Goal: Information Seeking & Learning: Get advice/opinions

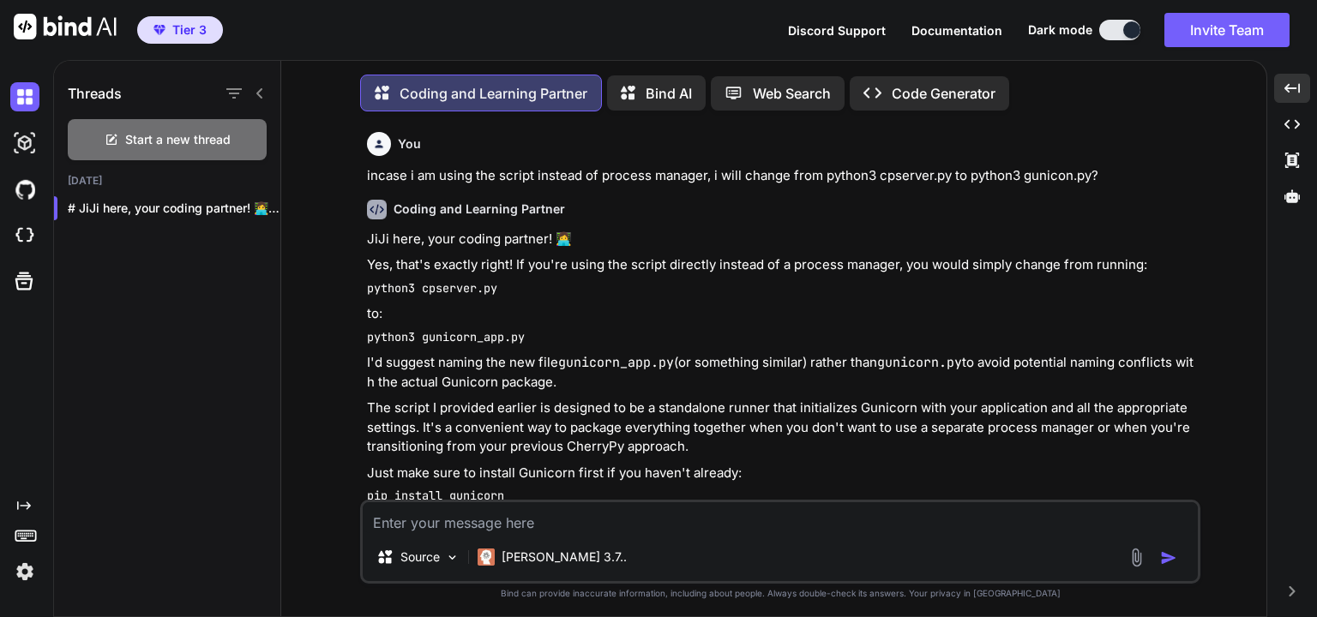
scroll to position [7366, 0]
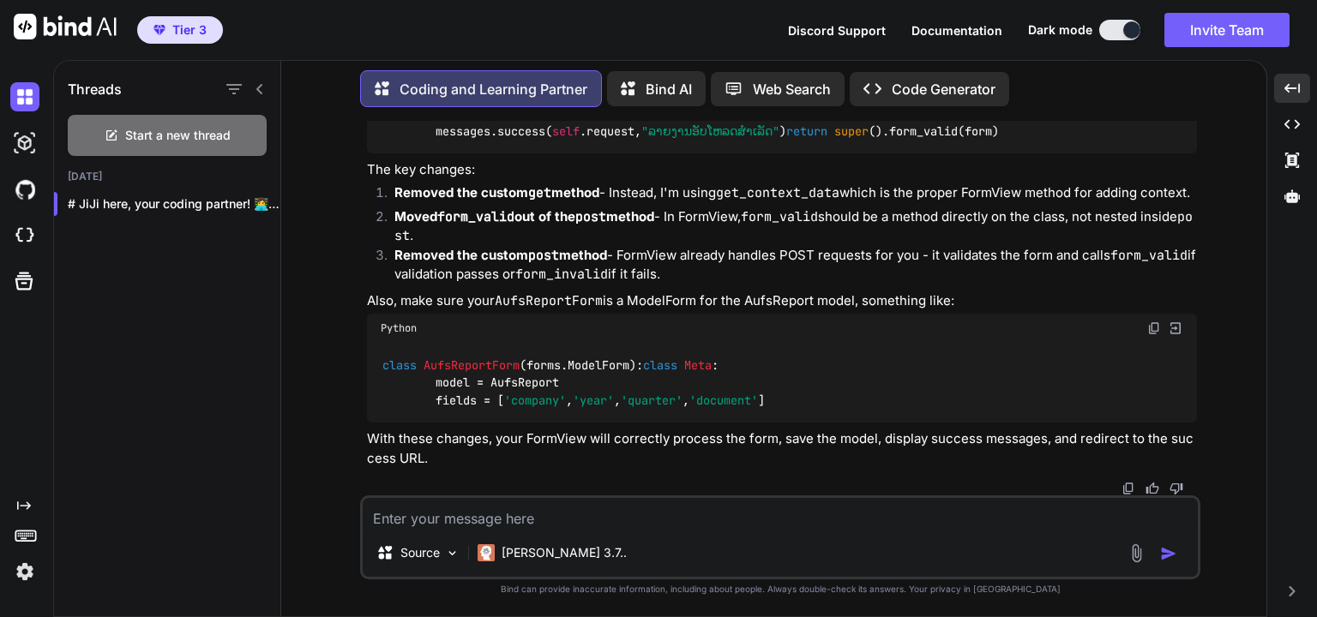
click at [568, 523] on textarea at bounding box center [780, 513] width 835 height 31
paste textarea "queryset = models.AufsReport.objects.all()"
type textarea "queryset = models.AufsReport.objects.all() i want to order by quarter"
click at [1171, 559] on img "button" at bounding box center [1168, 553] width 17 height 17
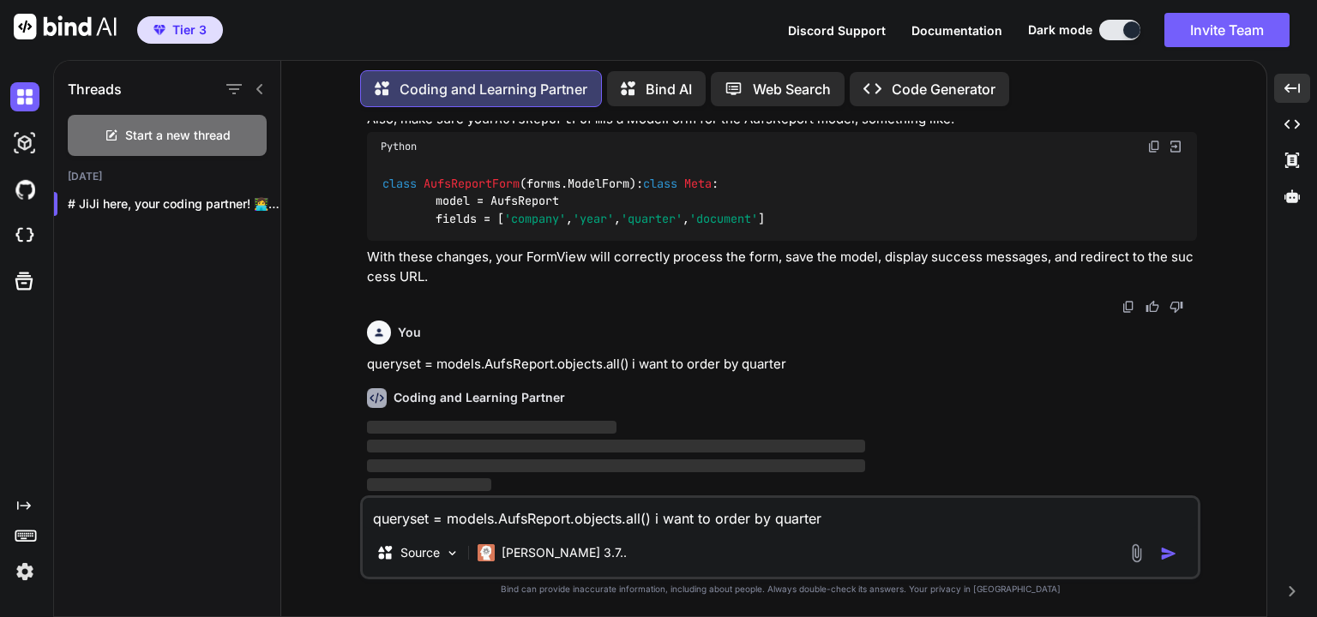
scroll to position [7853, 0]
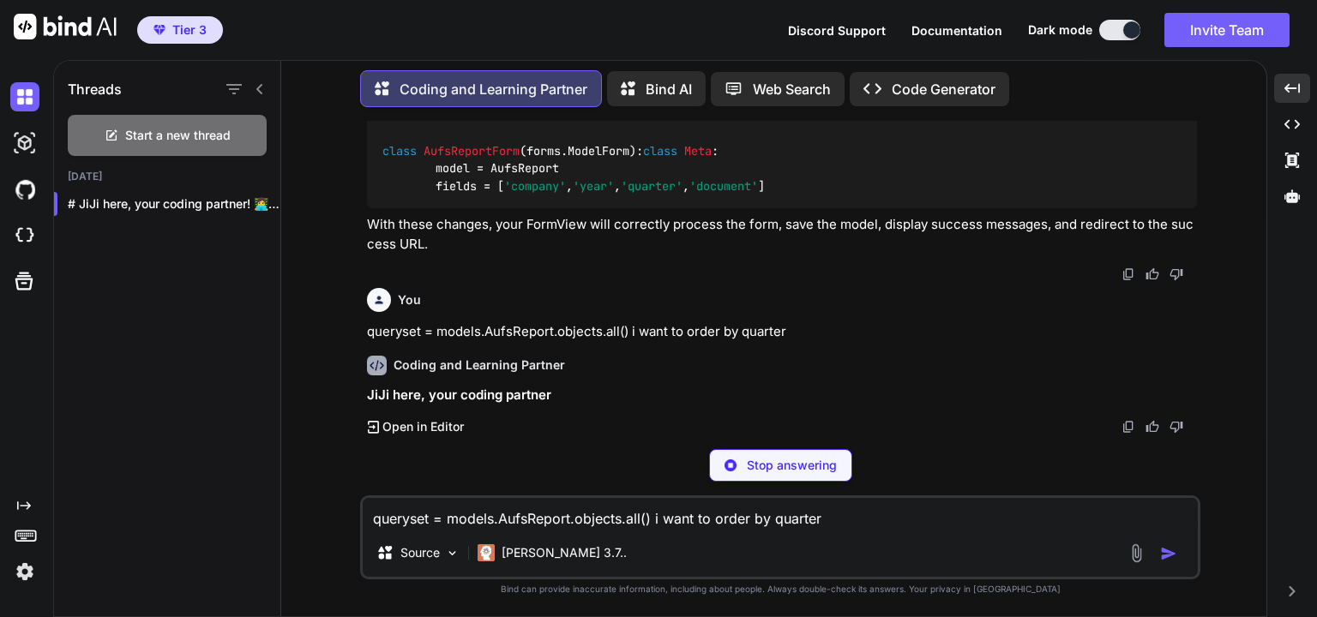
click at [668, 522] on textarea "queryset = models.AufsReport.objects.all() i want to order by quarter" at bounding box center [780, 513] width 835 height 31
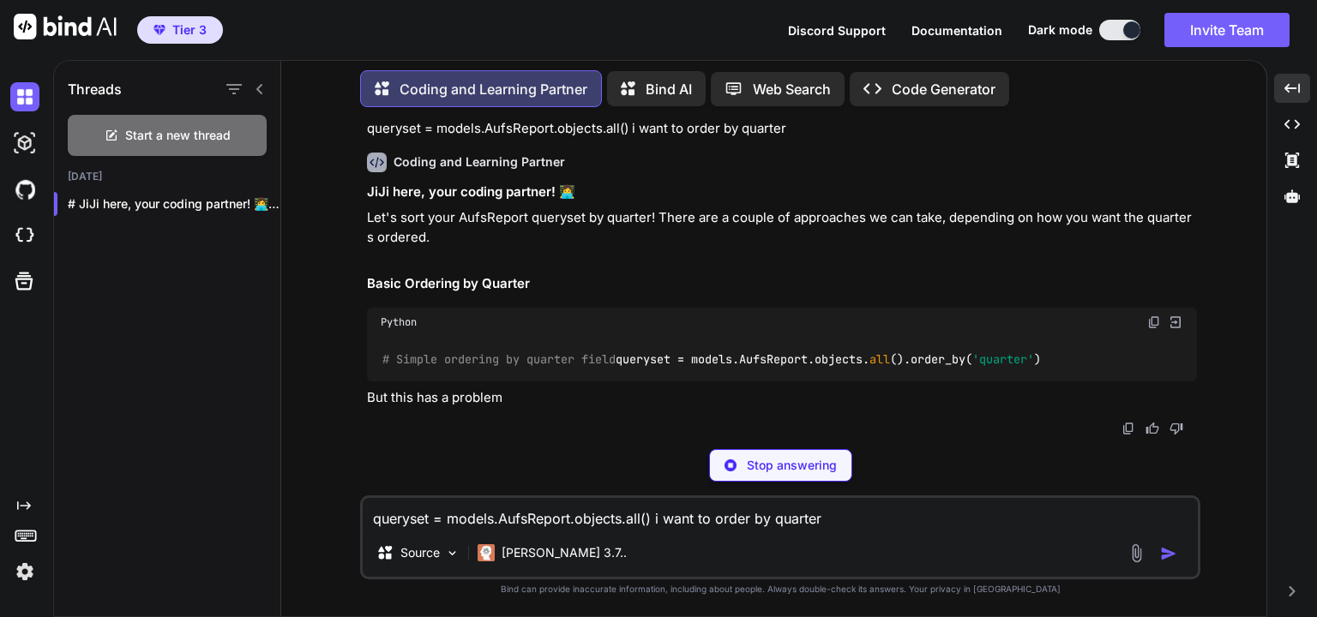
scroll to position [8106, 0]
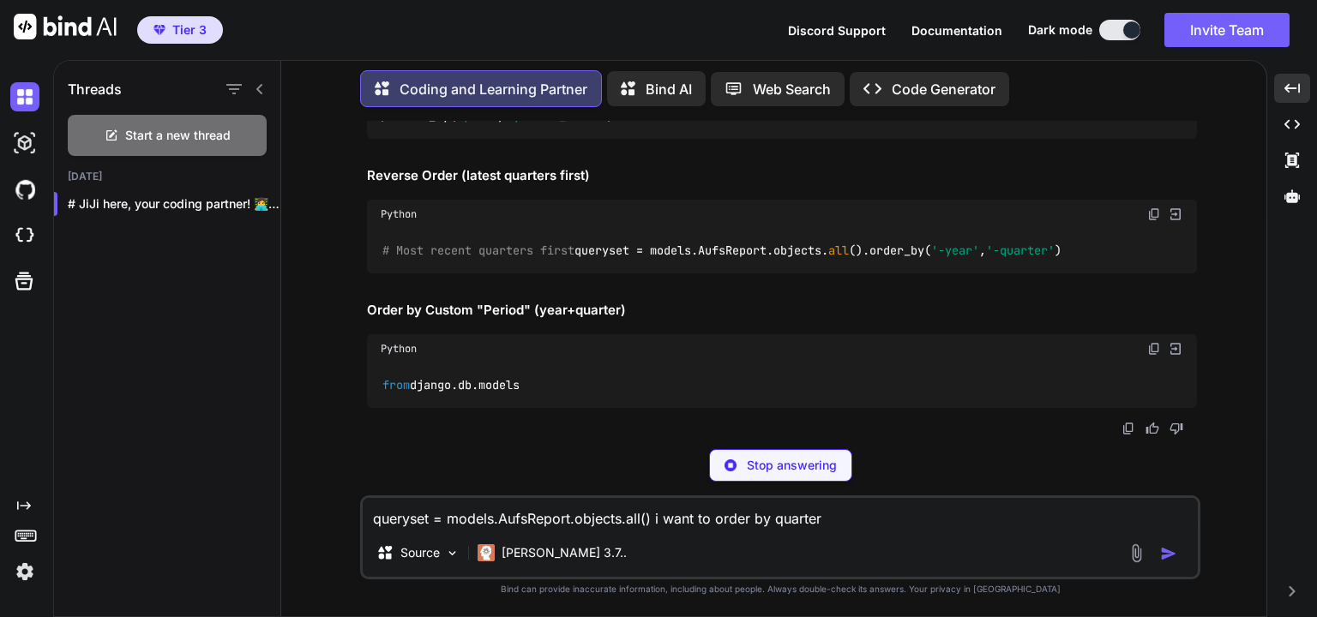
drag, startPoint x: 820, startPoint y: 363, endPoint x: 683, endPoint y: 364, distance: 137.2
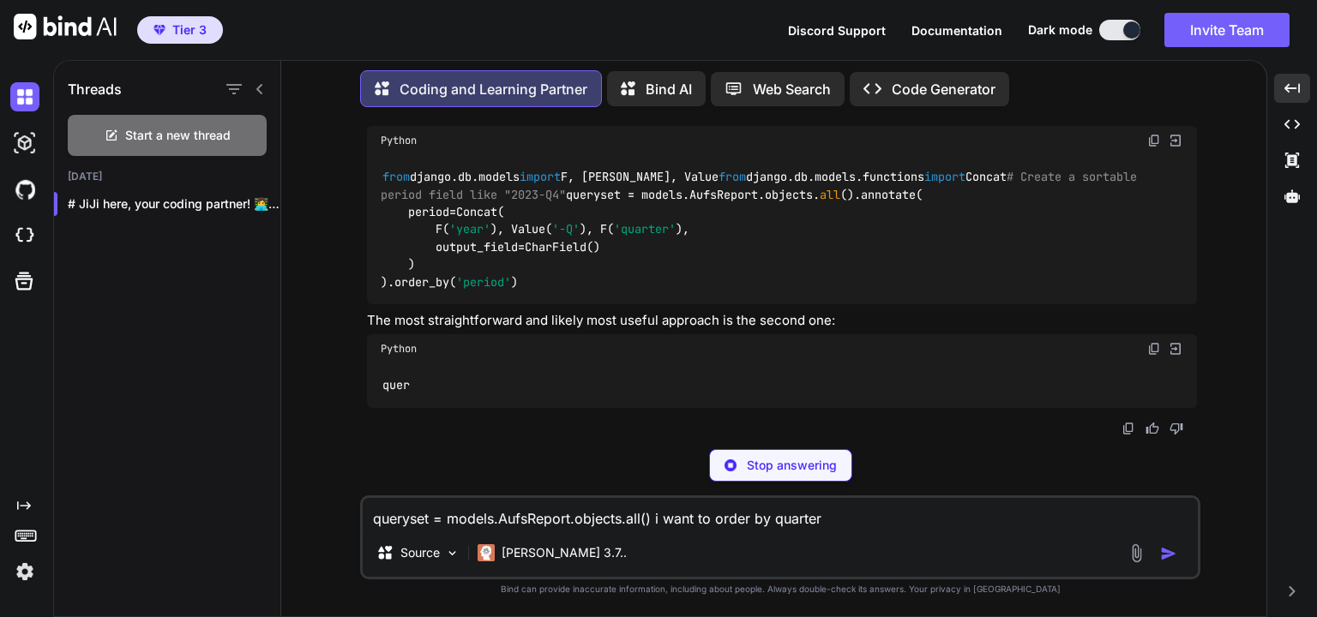
copy code "order_by( 'quarter' )"
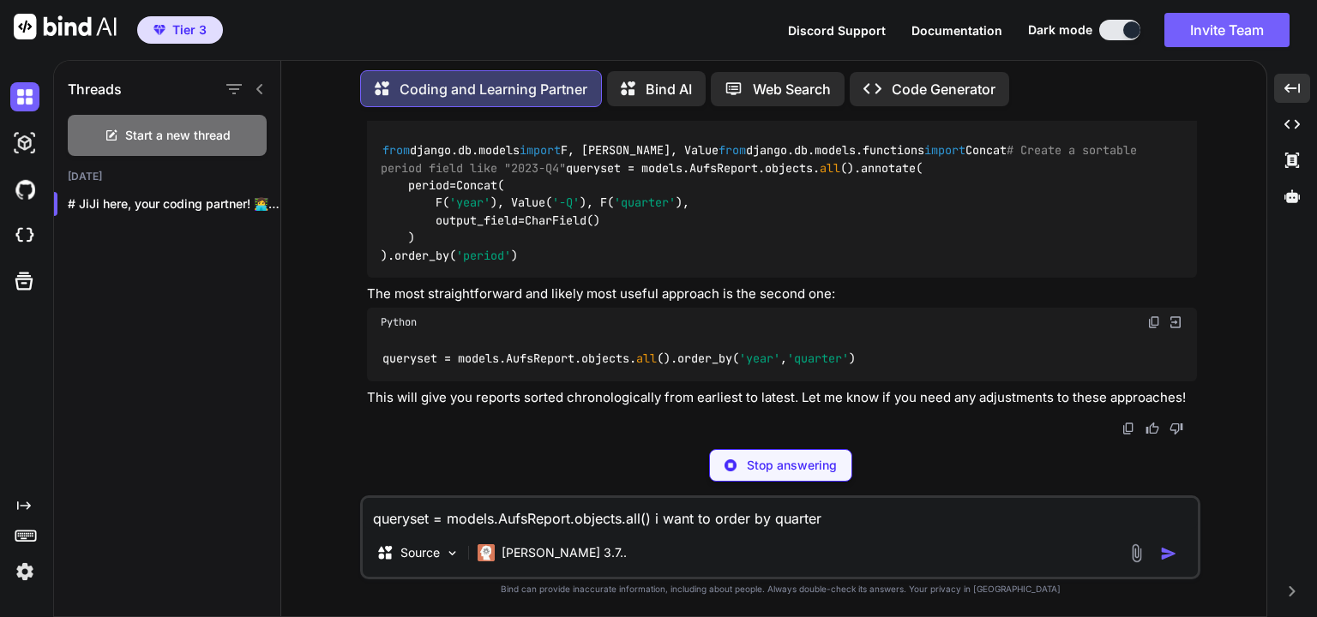
scroll to position [9304, 0]
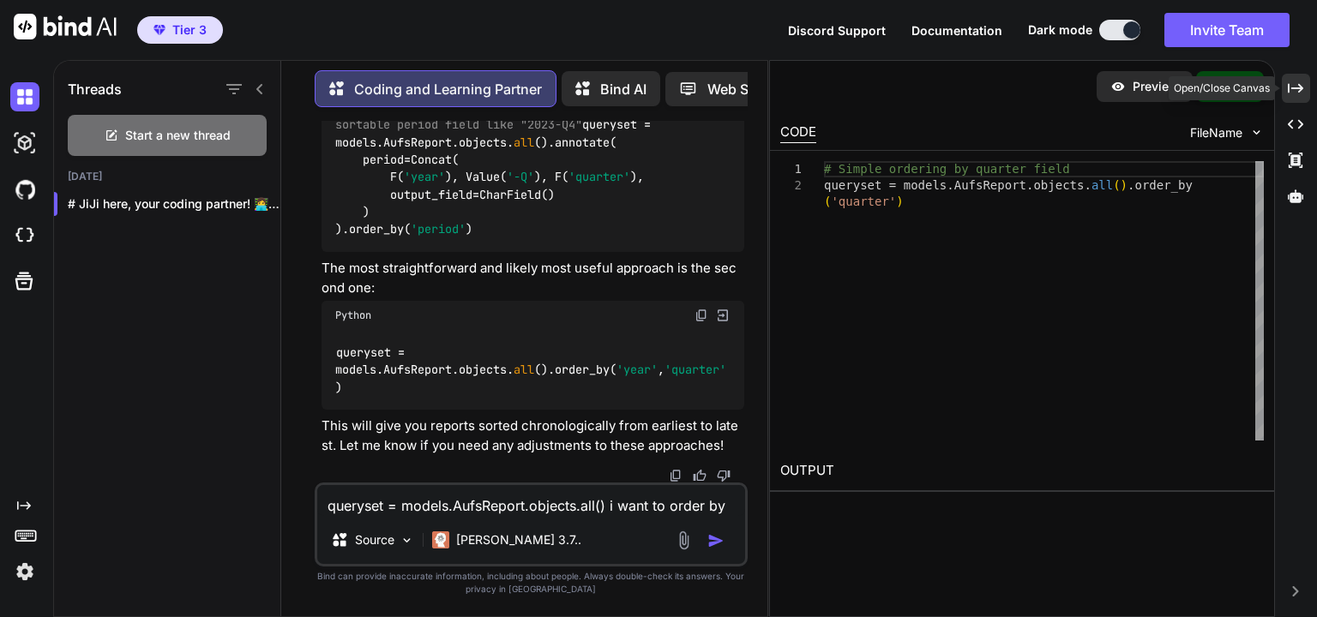
click at [1293, 94] on icon "Created with Pixso." at bounding box center [1295, 88] width 15 height 15
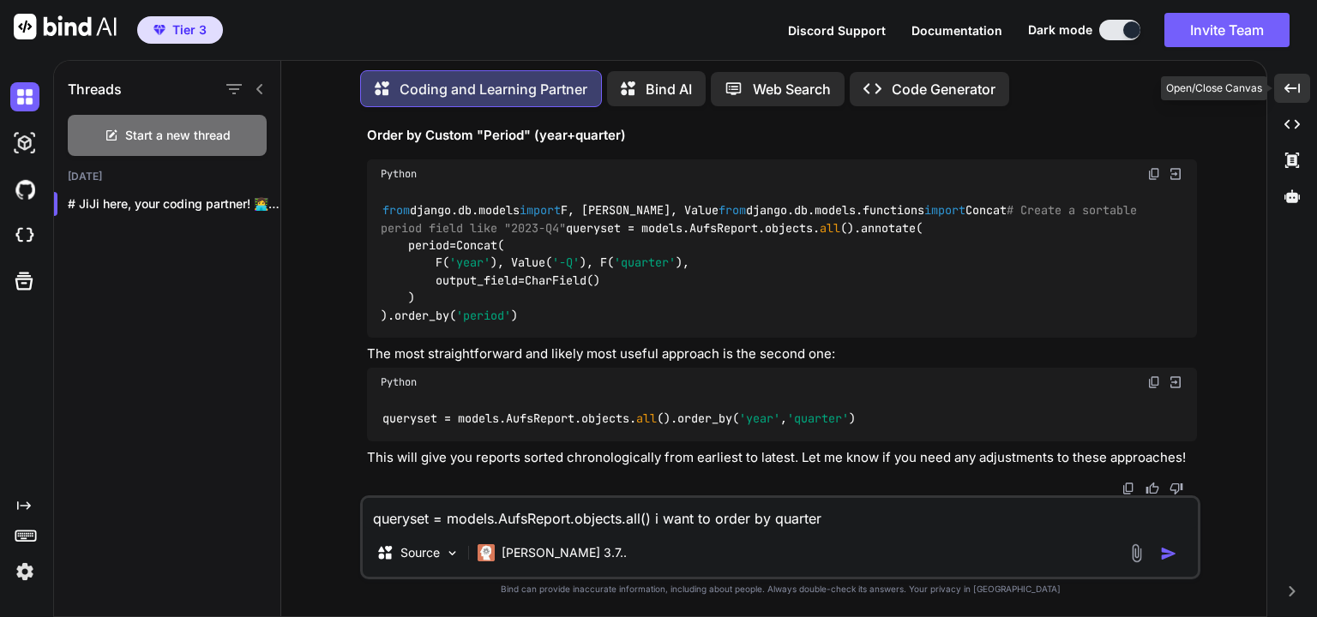
scroll to position [8106, 0]
click at [562, 514] on textarea "queryset = models.AufsReport.objects.all() i want to order by quarter" at bounding box center [780, 513] width 835 height 31
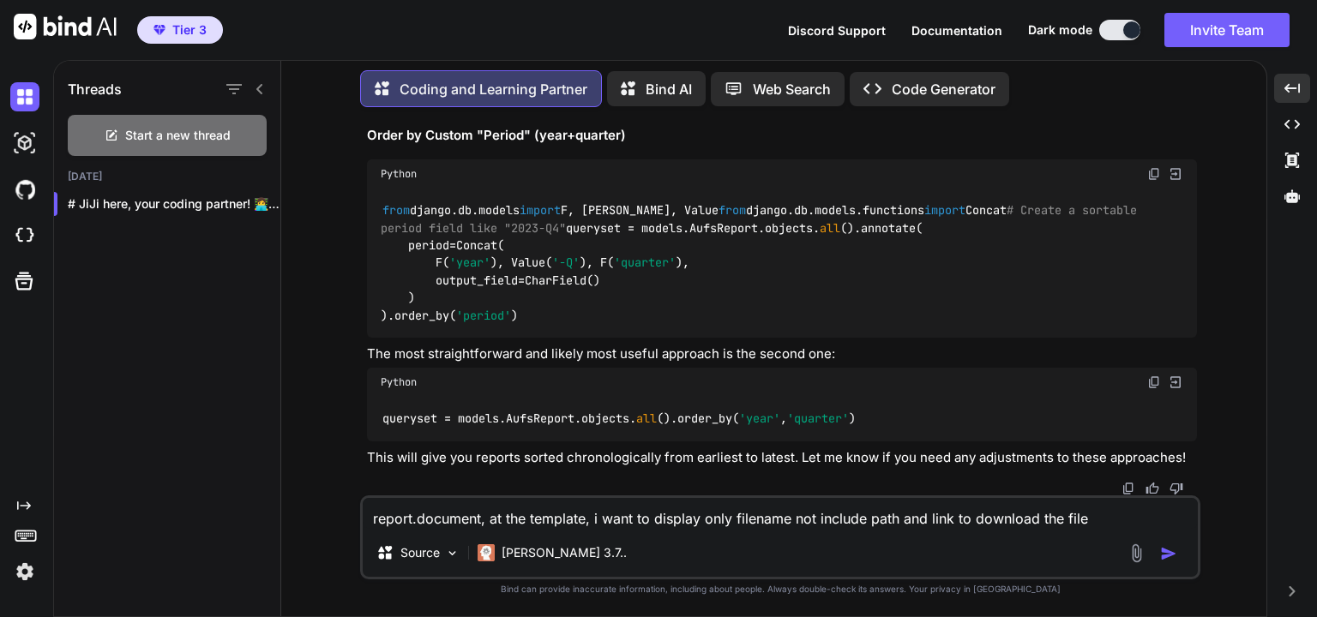
type textarea "report.document, at the template, i want to display only filename not include p…"
click at [1165, 559] on img "button" at bounding box center [1168, 553] width 17 height 17
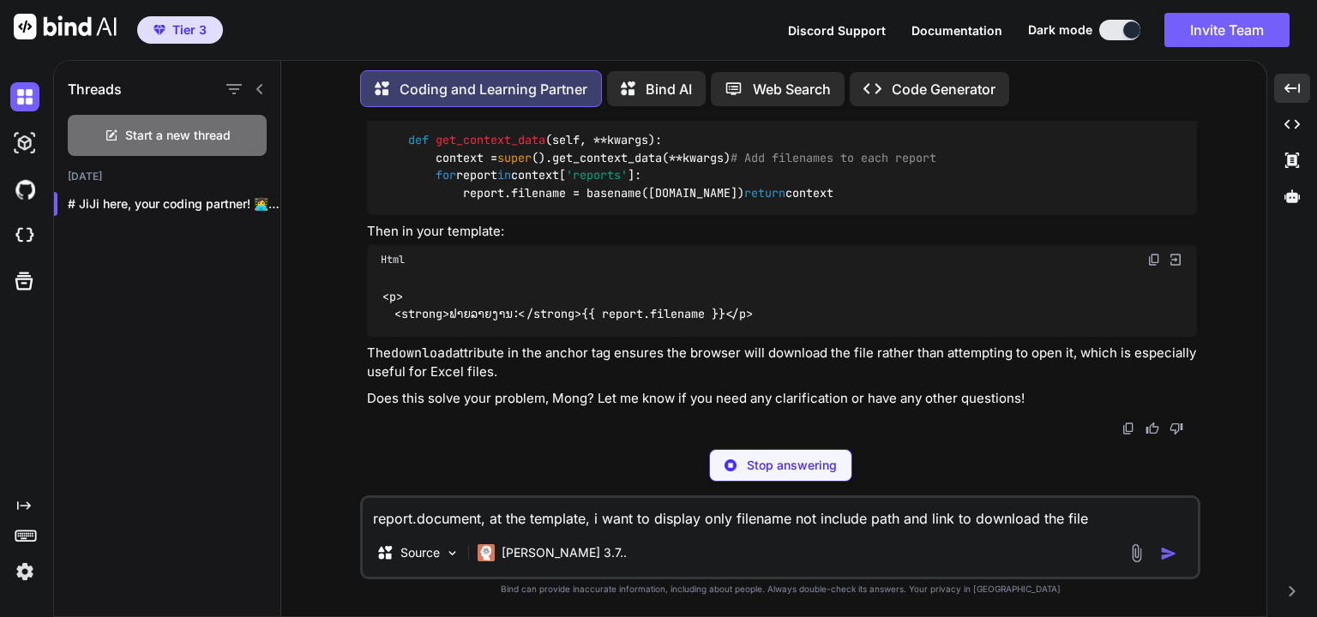
scroll to position [11177, 0]
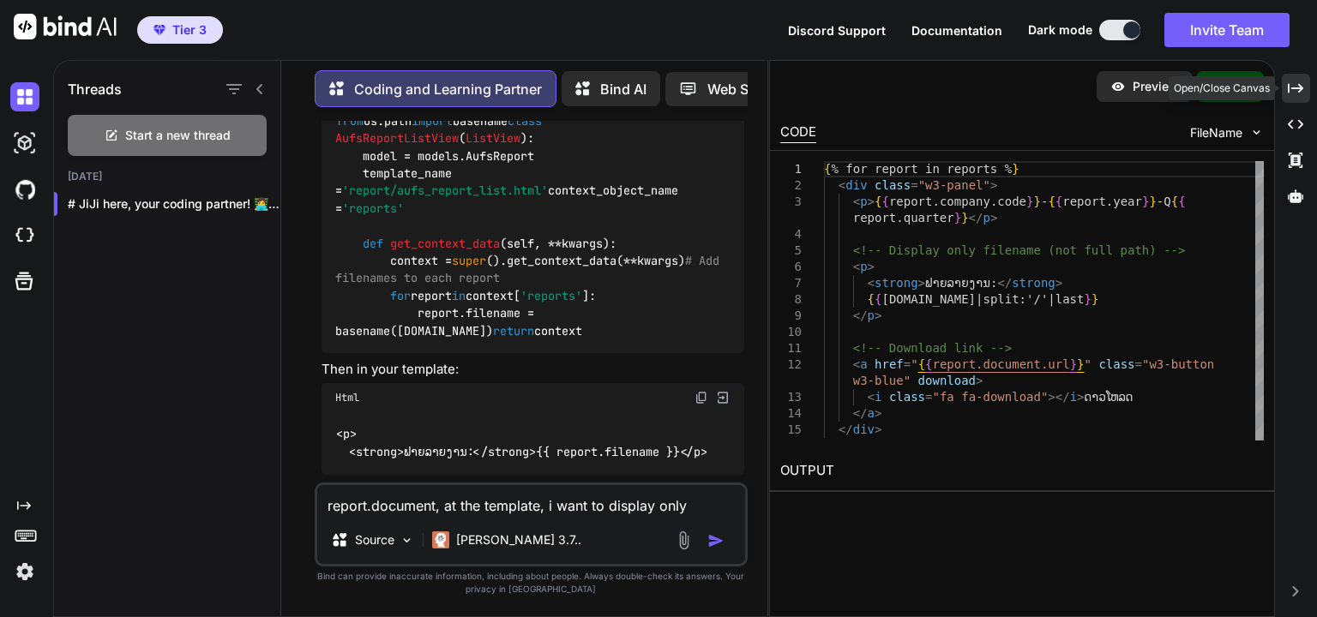
click at [1293, 90] on icon "Created with Pixso." at bounding box center [1295, 88] width 15 height 15
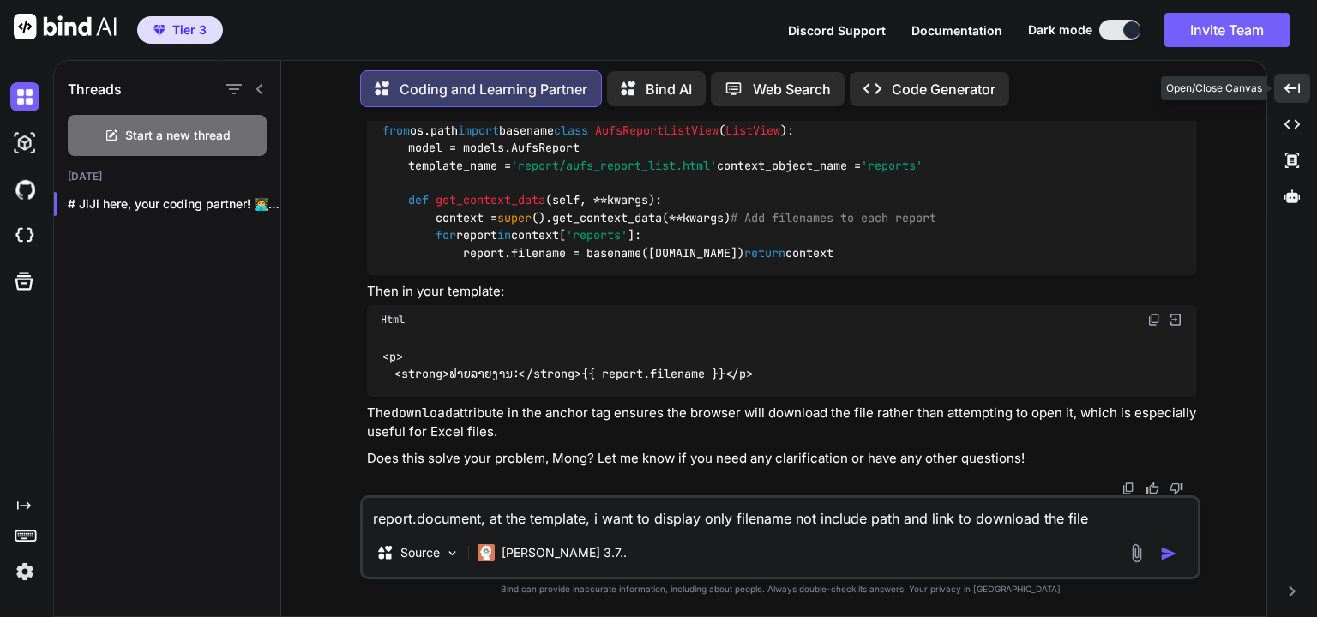
scroll to position [9738, 0]
drag, startPoint x: 689, startPoint y: 270, endPoint x: 583, endPoint y: 272, distance: 106.3
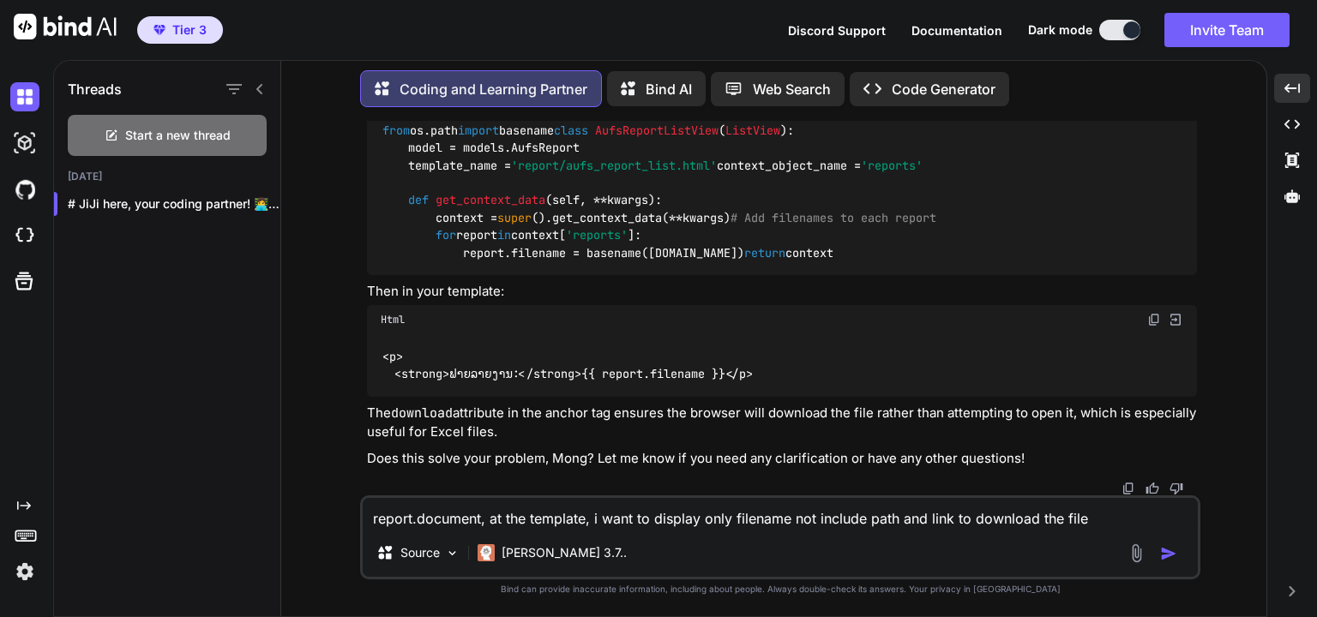
drag, startPoint x: 688, startPoint y: 271, endPoint x: 555, endPoint y: 274, distance: 133.0
drag, startPoint x: 588, startPoint y: 271, endPoint x: 690, endPoint y: 273, distance: 102.1
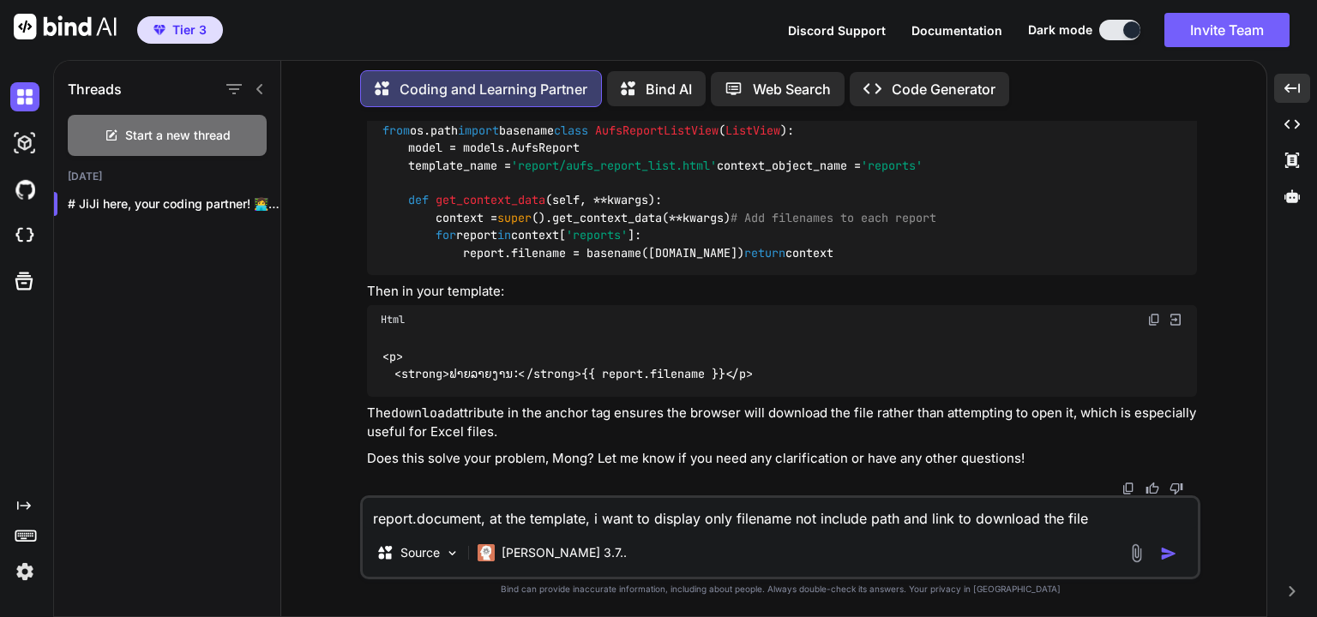
copy code "split:'/'|last"
drag, startPoint x: 425, startPoint y: 272, endPoint x: 712, endPoint y: 275, distance: 286.4
copy code "{{ [DOMAIN_NAME]|split:'/'|last }}"
click at [584, 521] on textarea "report.document, at the template, i want to display only filename not include p…" at bounding box center [780, 513] width 835 height 31
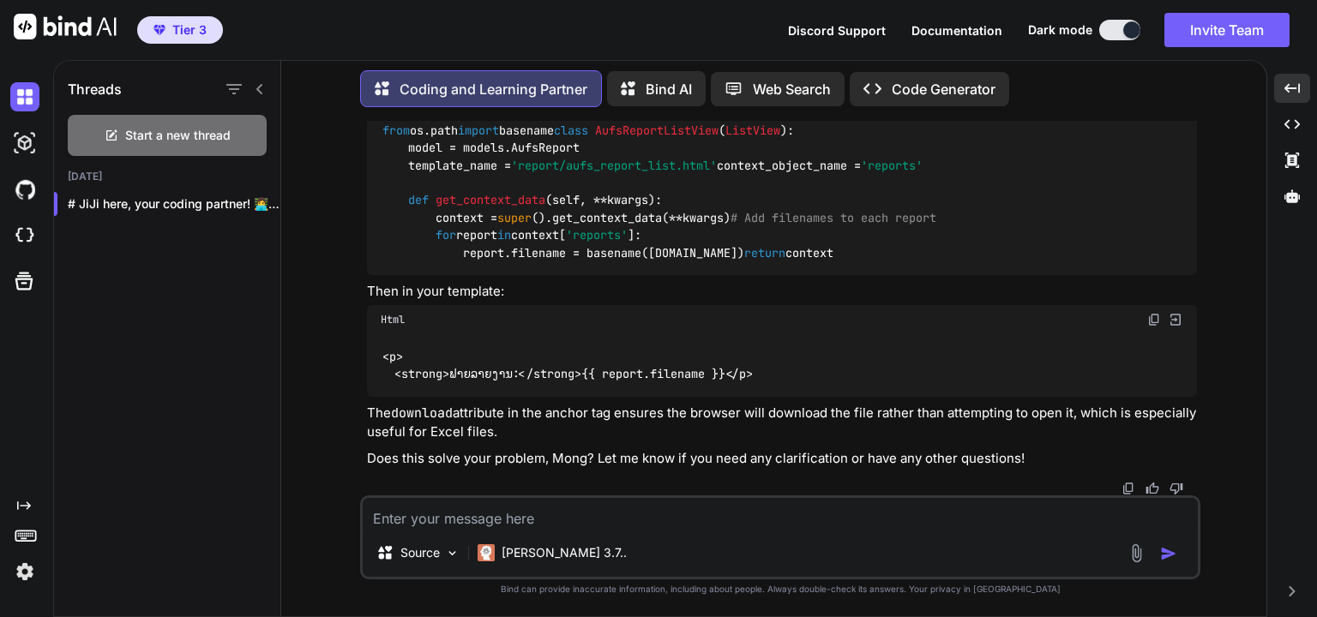
paste textarea "Invalid filter: 'split'"
type textarea "Invalid filter: 'split'"
drag, startPoint x: 406, startPoint y: 346, endPoint x: 654, endPoint y: 340, distance: 247.9
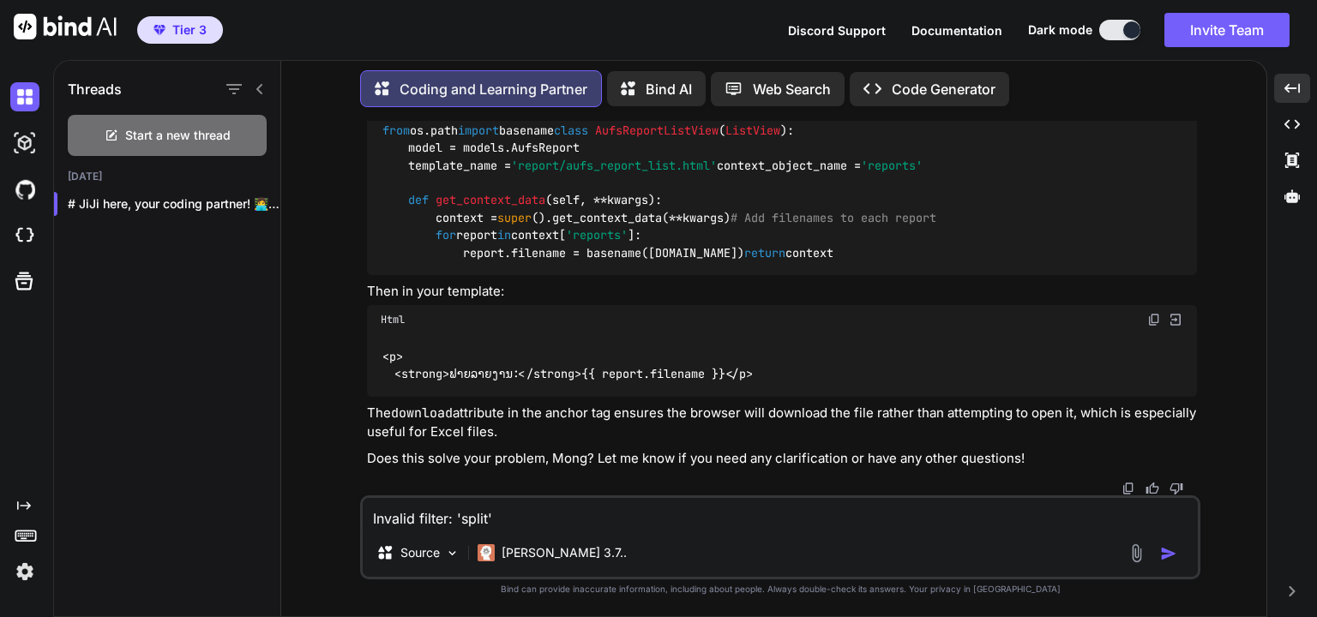
drag, startPoint x: 444, startPoint y: 378, endPoint x: 408, endPoint y: 340, distance: 52.2
copy code "< a href = "{{ report.document.url }}" class = "w3-button w3-blue" download > <…"
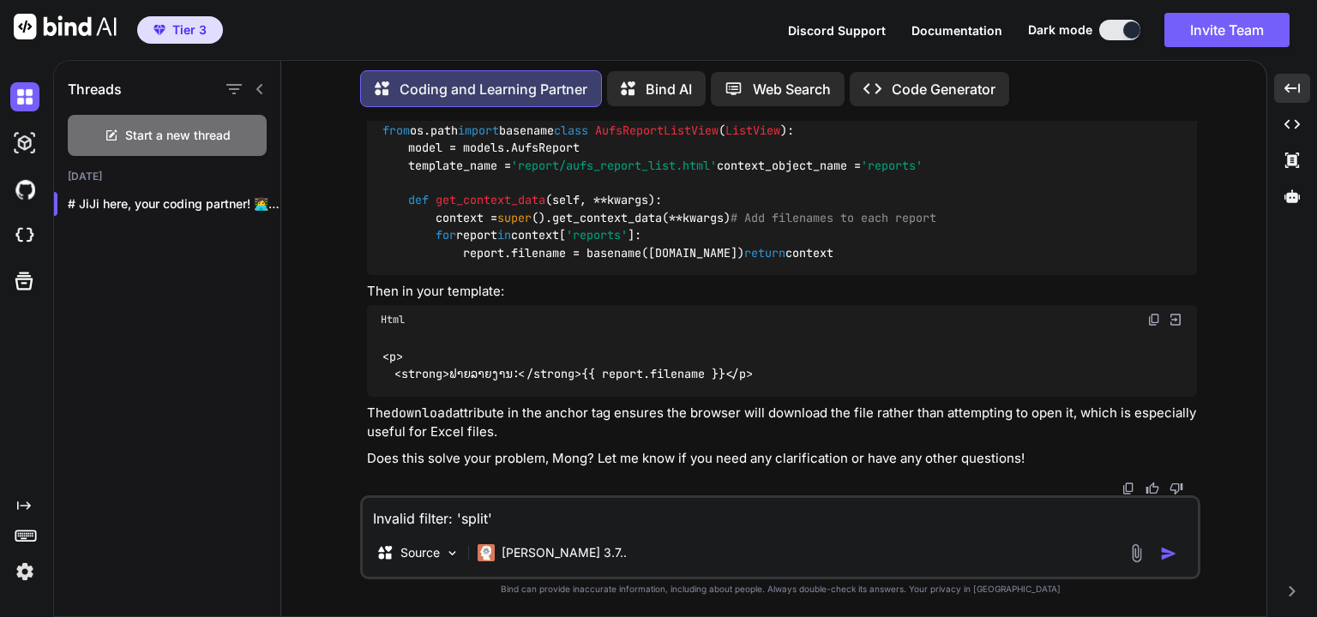
click at [1166, 556] on img "button" at bounding box center [1168, 553] width 17 height 17
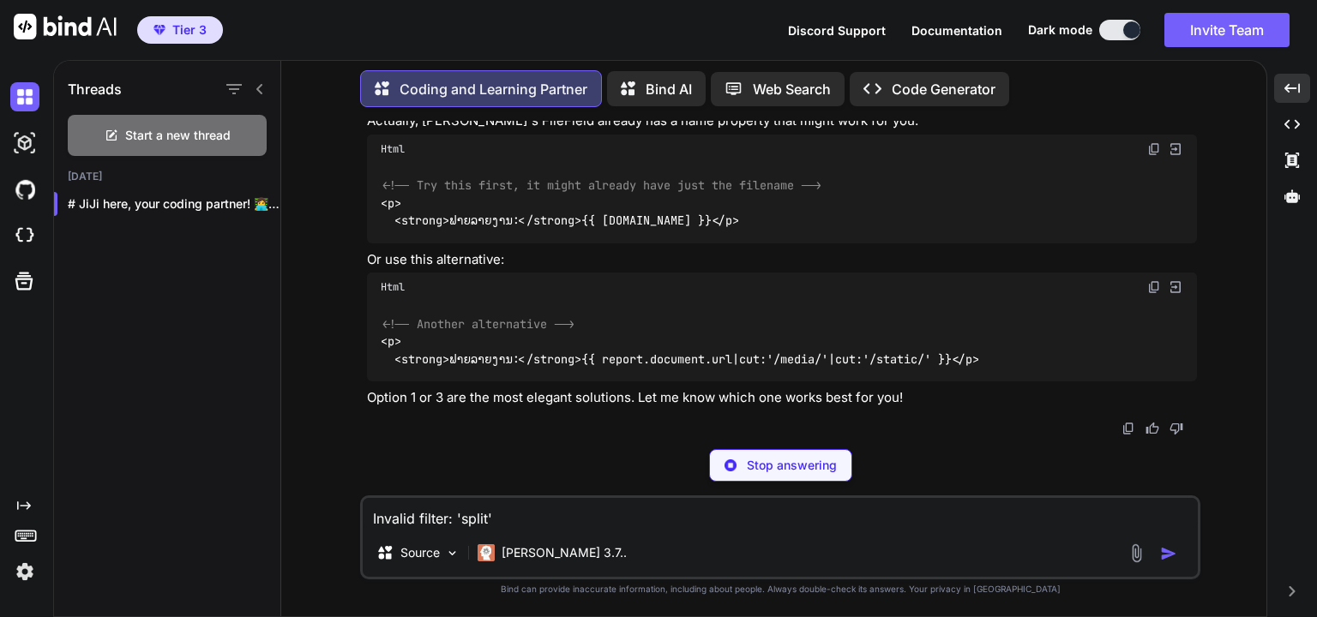
scroll to position [12839, 0]
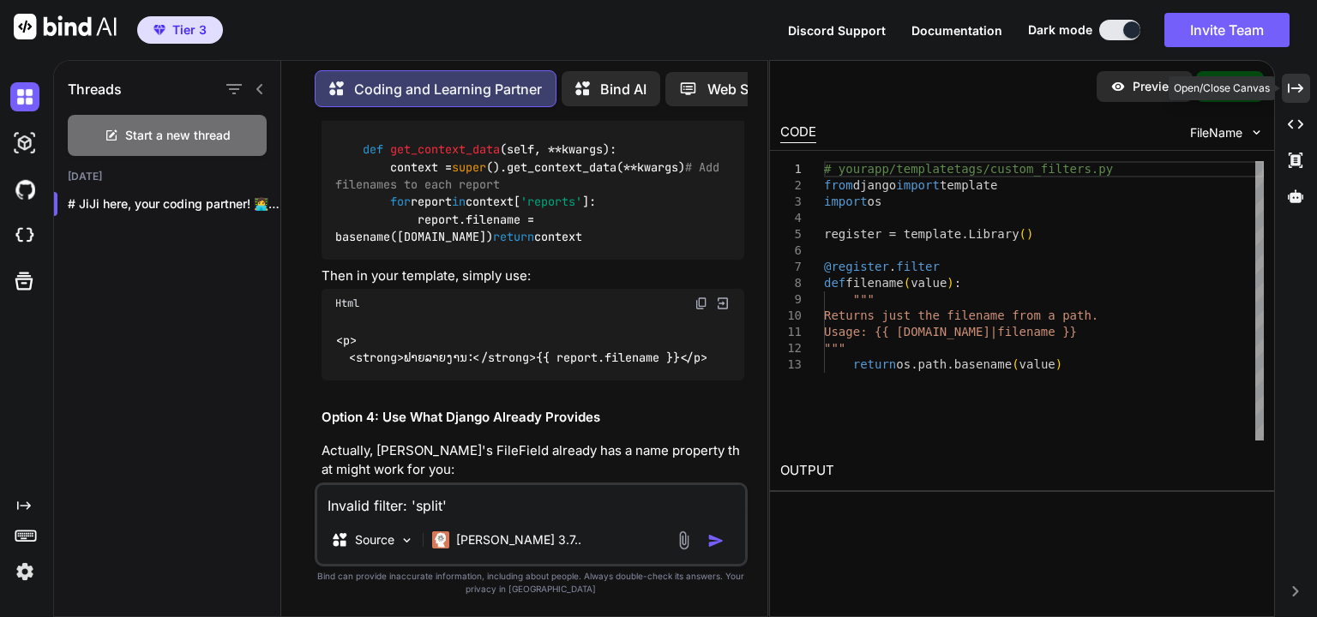
click at [1297, 87] on icon at bounding box center [1295, 87] width 15 height 9
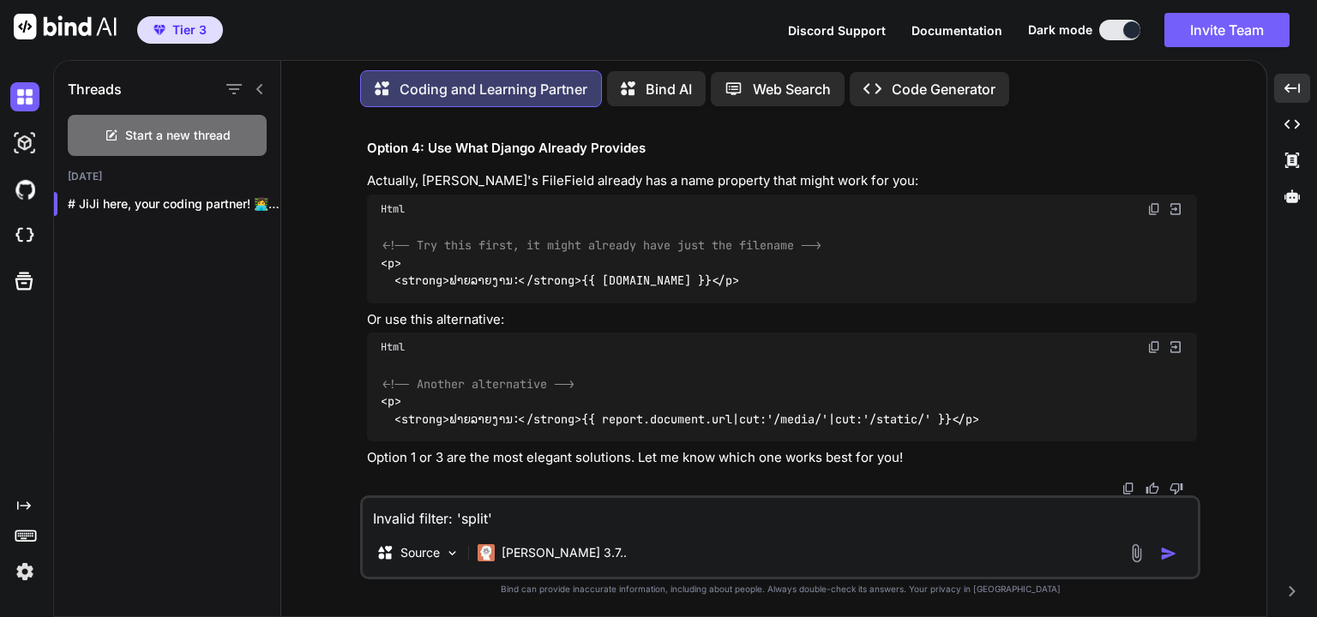
scroll to position [10924, 0]
click at [587, 521] on textarea "Invalid filter: 'split'" at bounding box center [780, 513] width 835 height 31
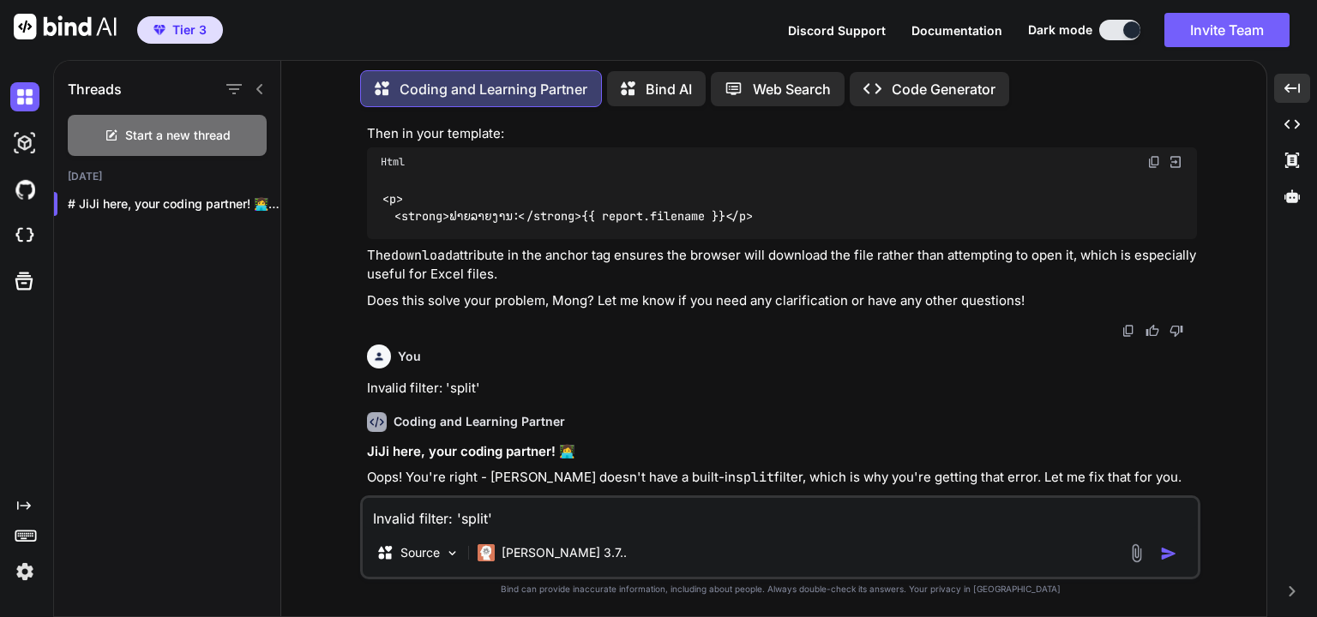
scroll to position [9195, 0]
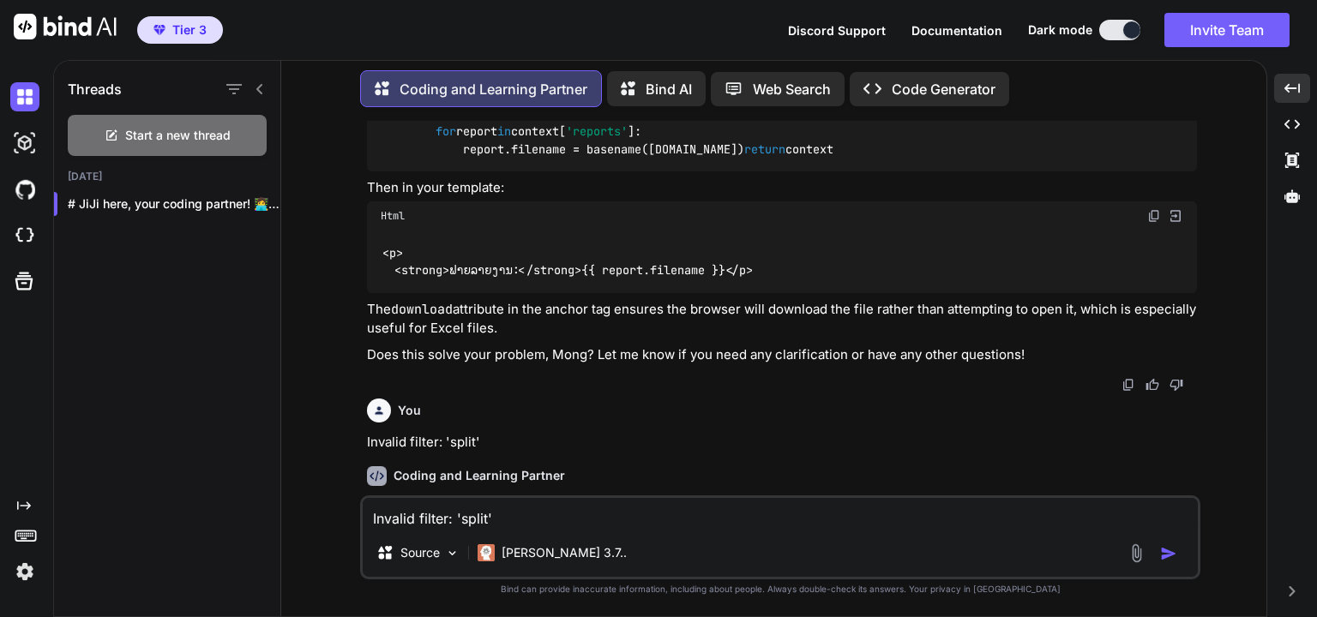
click at [351, 353] on div "You incase i am using the script instead of process manager, i will change from…" at bounding box center [781, 369] width 972 height 496
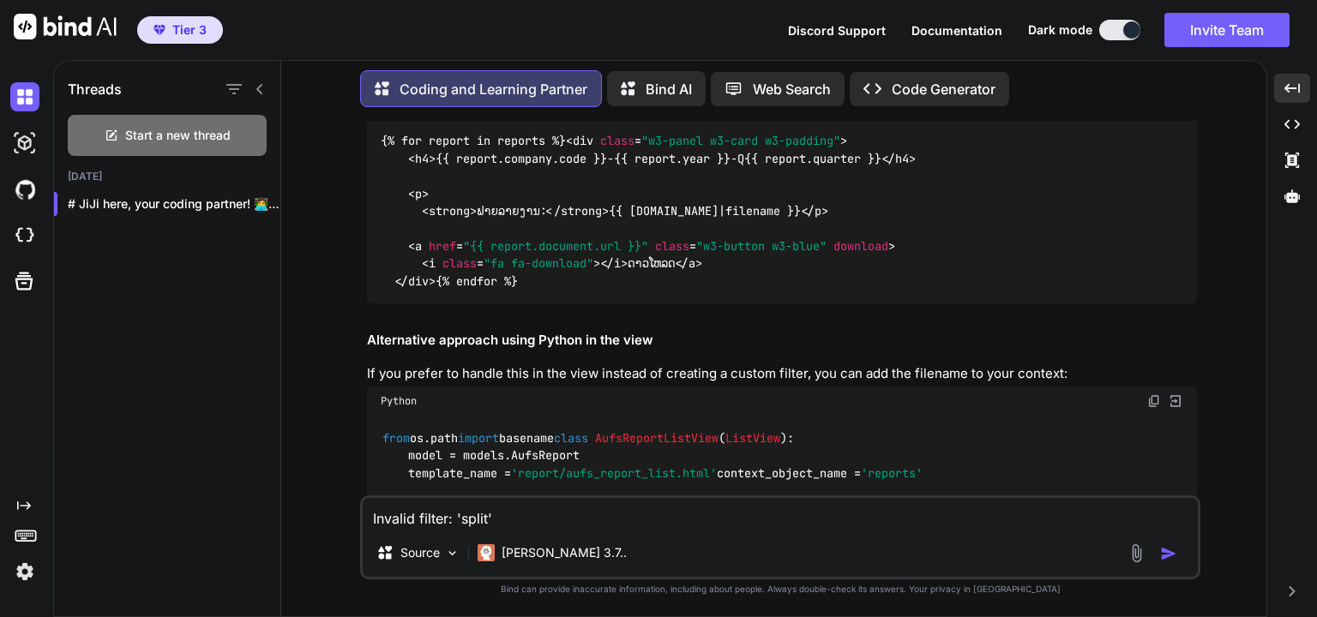
scroll to position [8866, 0]
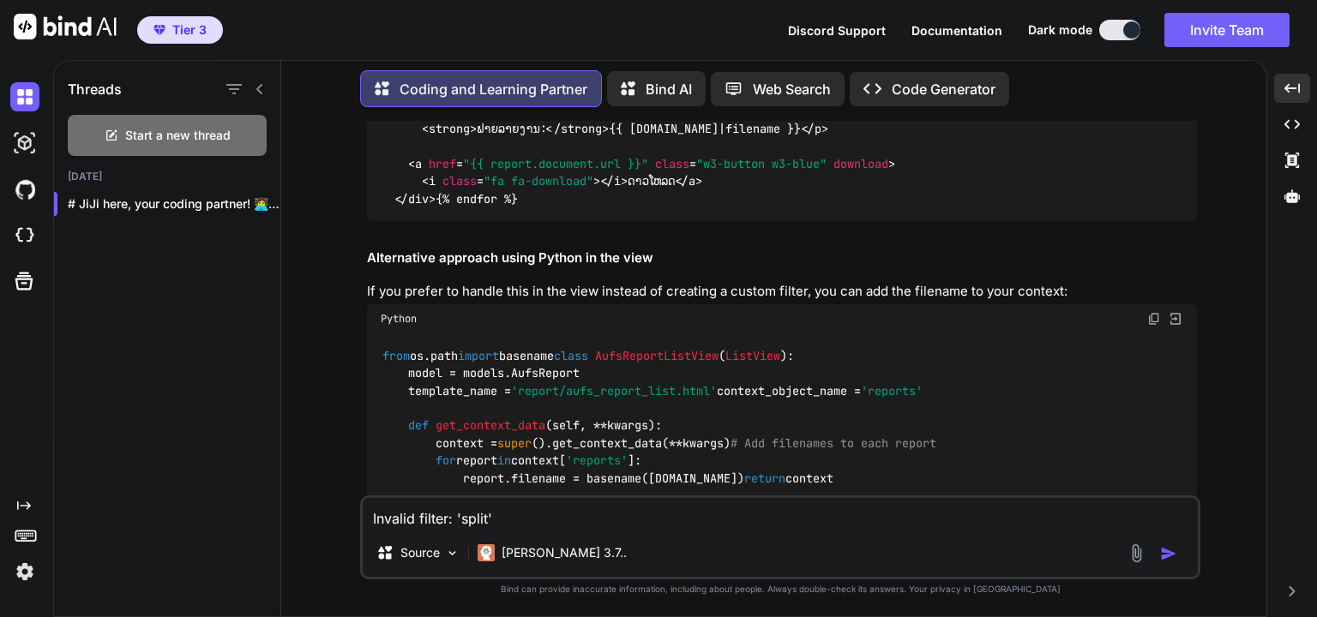
drag, startPoint x: 747, startPoint y: 298, endPoint x: 793, endPoint y: 298, distance: 46.3
drag, startPoint x: 747, startPoint y: 298, endPoint x: 874, endPoint y: 298, distance: 126.9
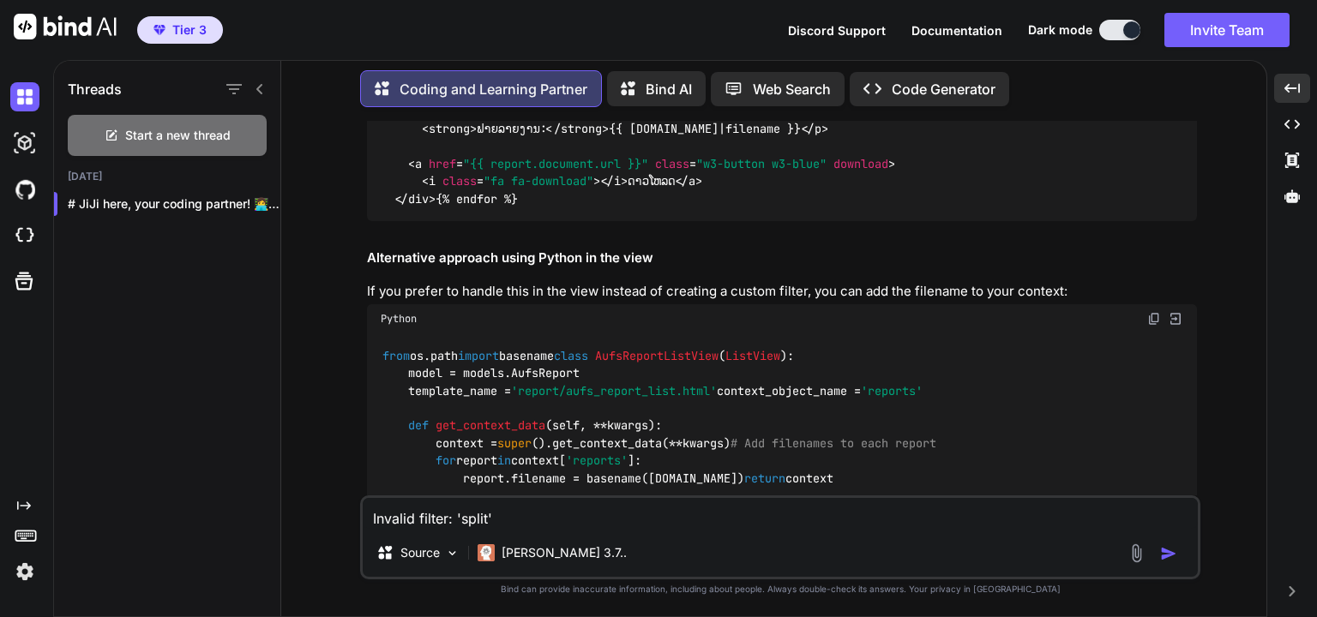
copy code "'-year' , '-quarter"
